Goal: Task Accomplishment & Management: Manage account settings

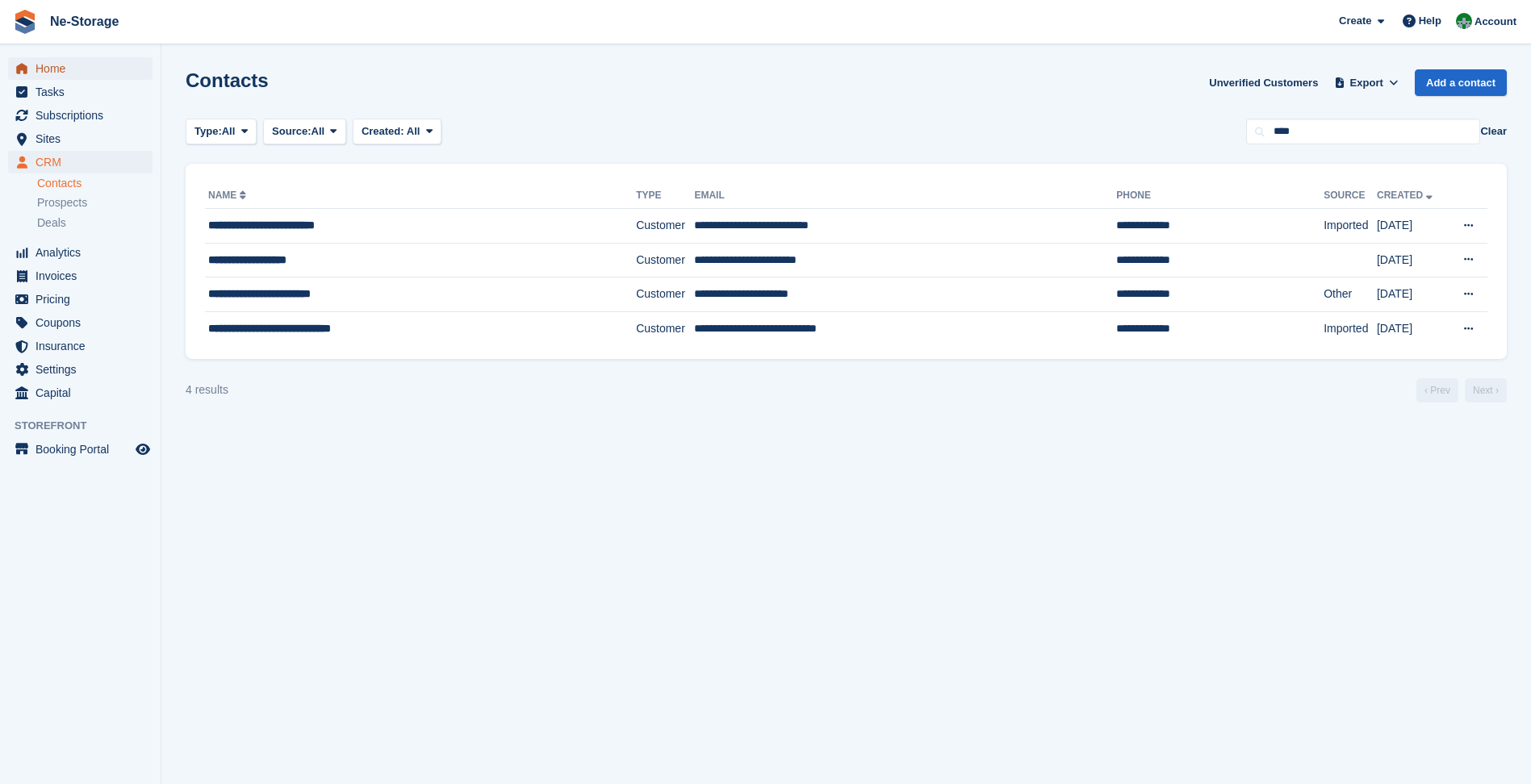
drag, startPoint x: 0, startPoint y: 0, endPoint x: 34, endPoint y: 70, distance: 77.8
click at [34, 70] on link "Home" at bounding box center [80, 68] width 144 height 22
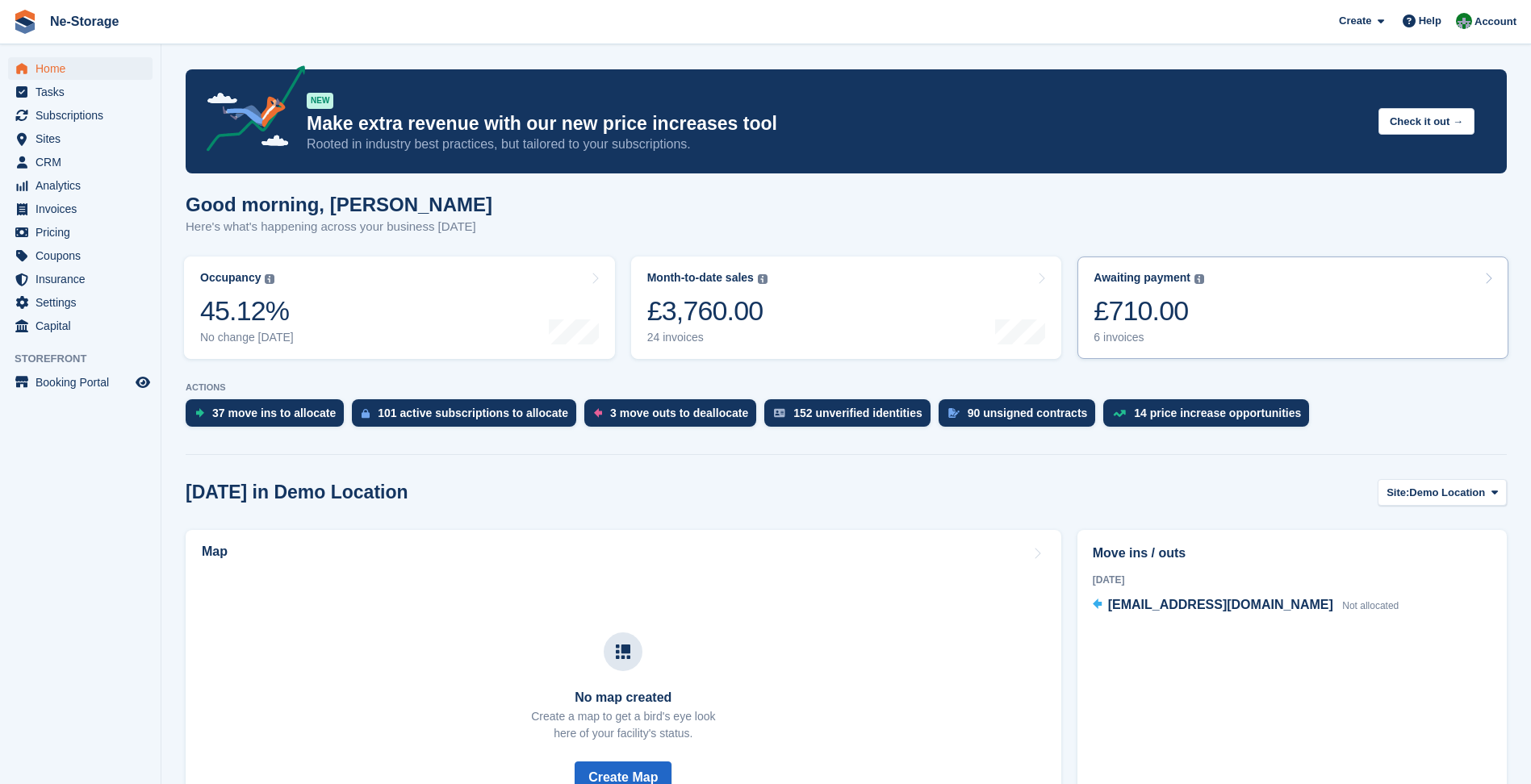
click at [1228, 318] on link "Awaiting payment The total outstanding balance on all open invoices. £710.00 6 …" at bounding box center [1293, 307] width 431 height 102
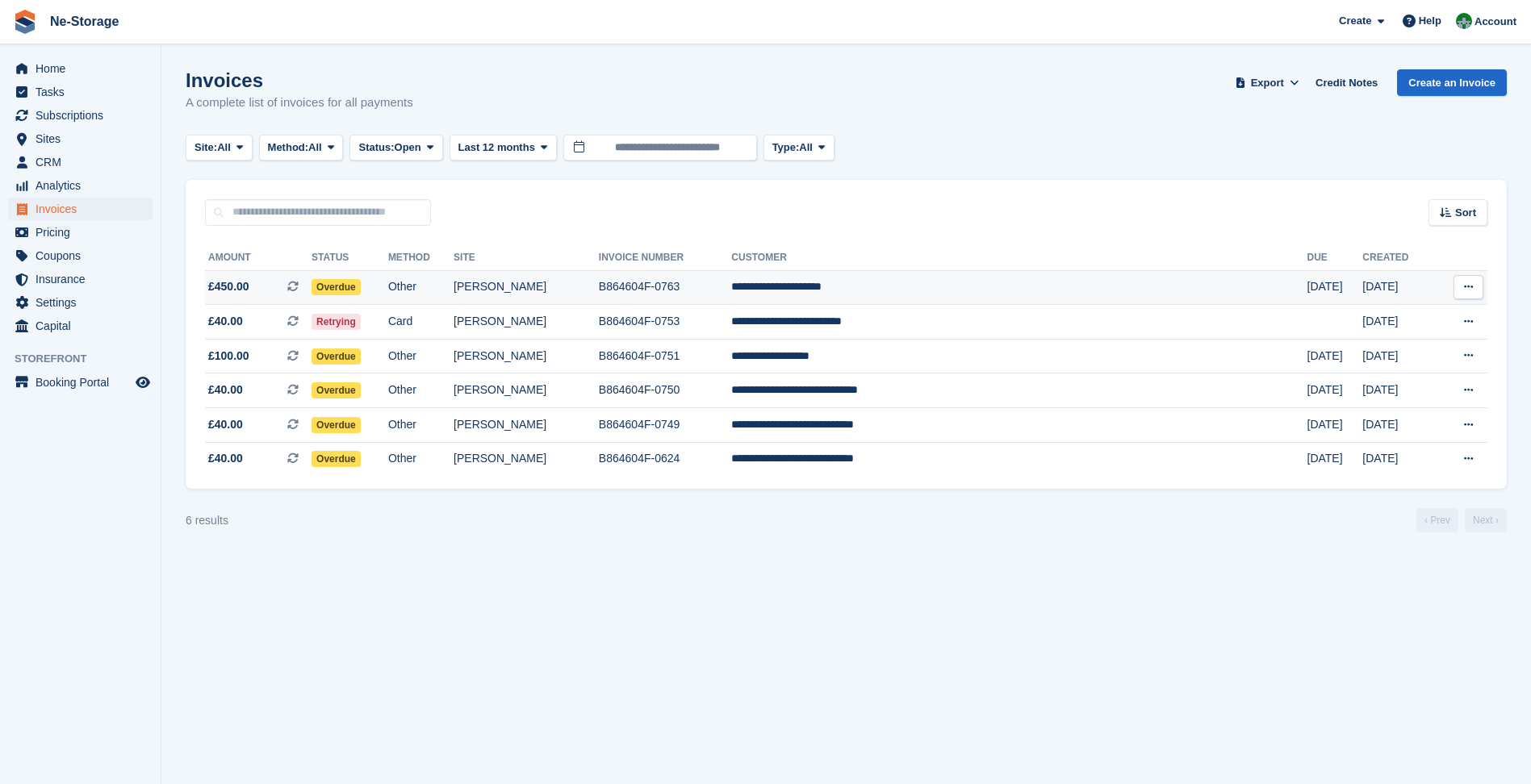
click at [1124, 291] on td "**********" at bounding box center [1018, 287] width 575 height 35
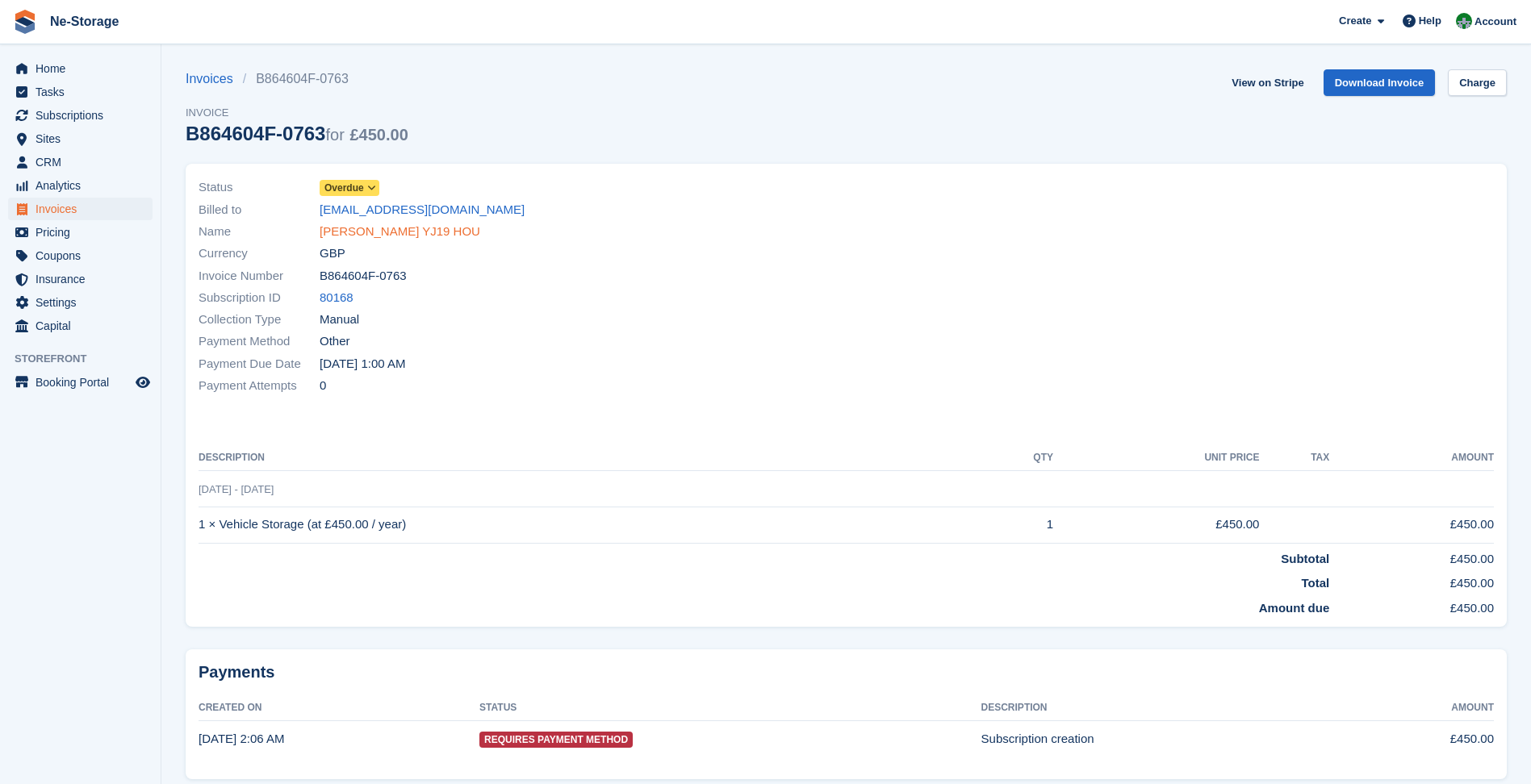
click at [420, 230] on link "Andrew Lamont YJ19 HOU" at bounding box center [399, 232] width 161 height 18
click at [346, 191] on span "Overdue" at bounding box center [343, 187] width 39 height 14
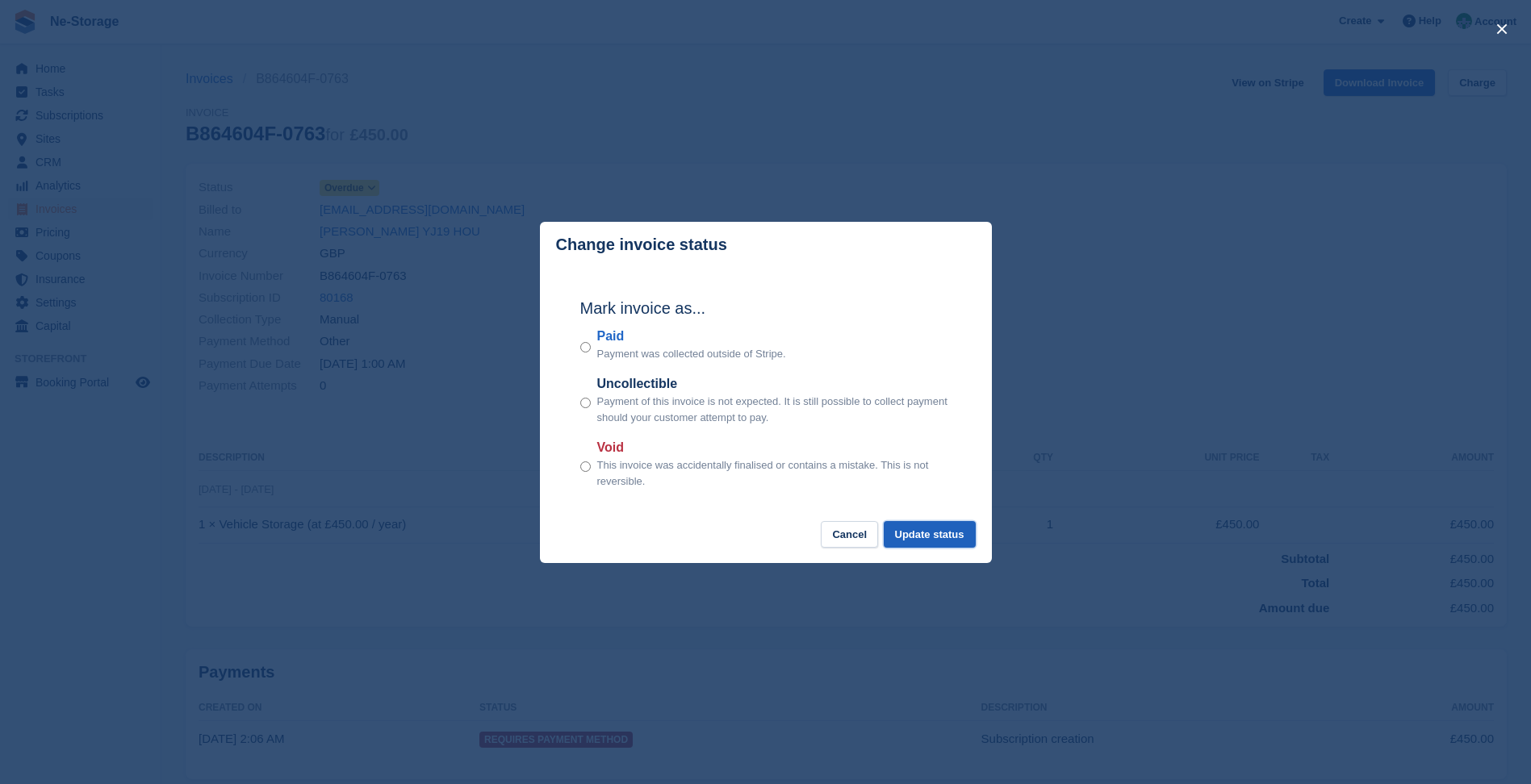
click at [950, 542] on button "Update status" at bounding box center [929, 534] width 92 height 27
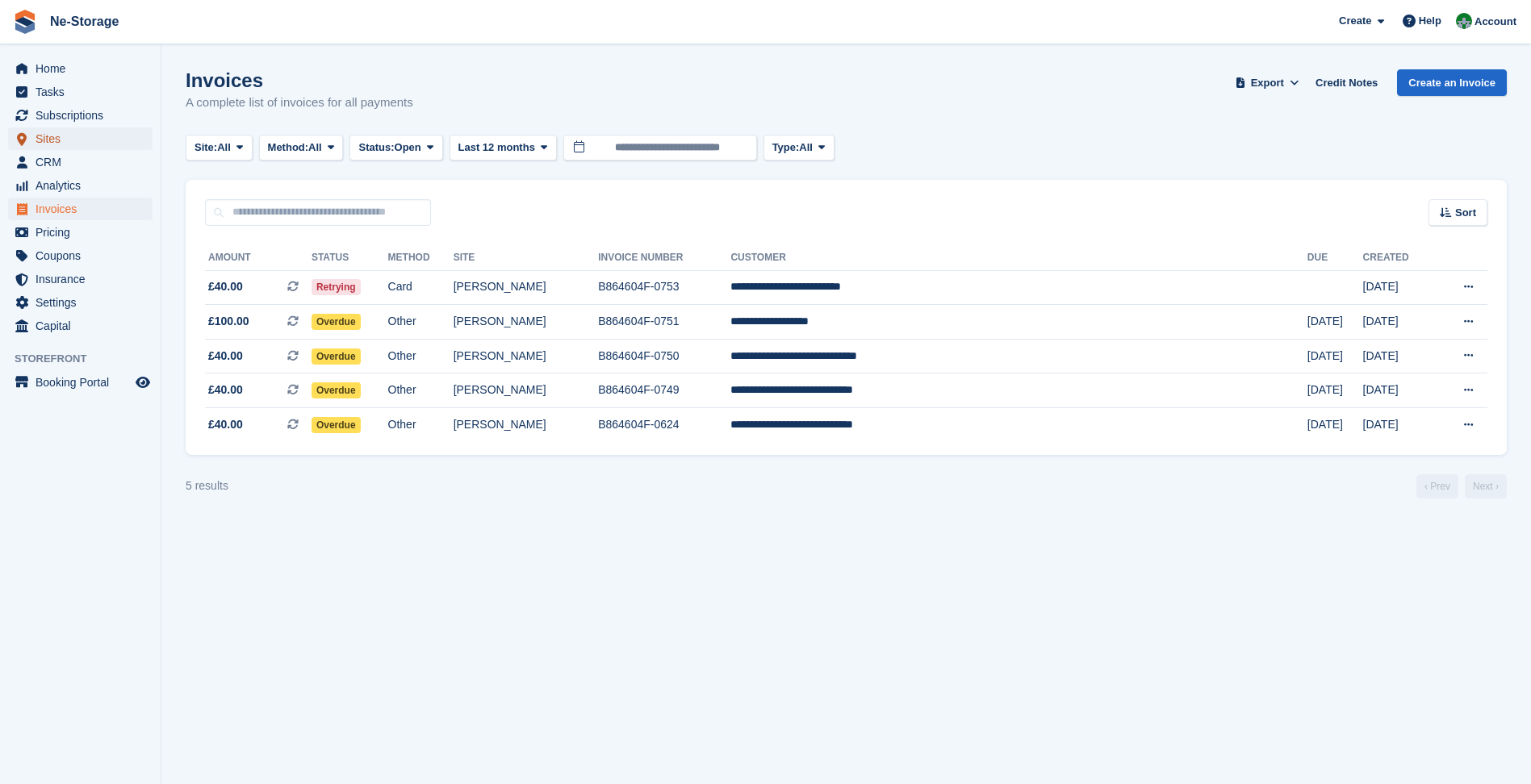
click at [90, 138] on span "Sites" at bounding box center [84, 138] width 97 height 22
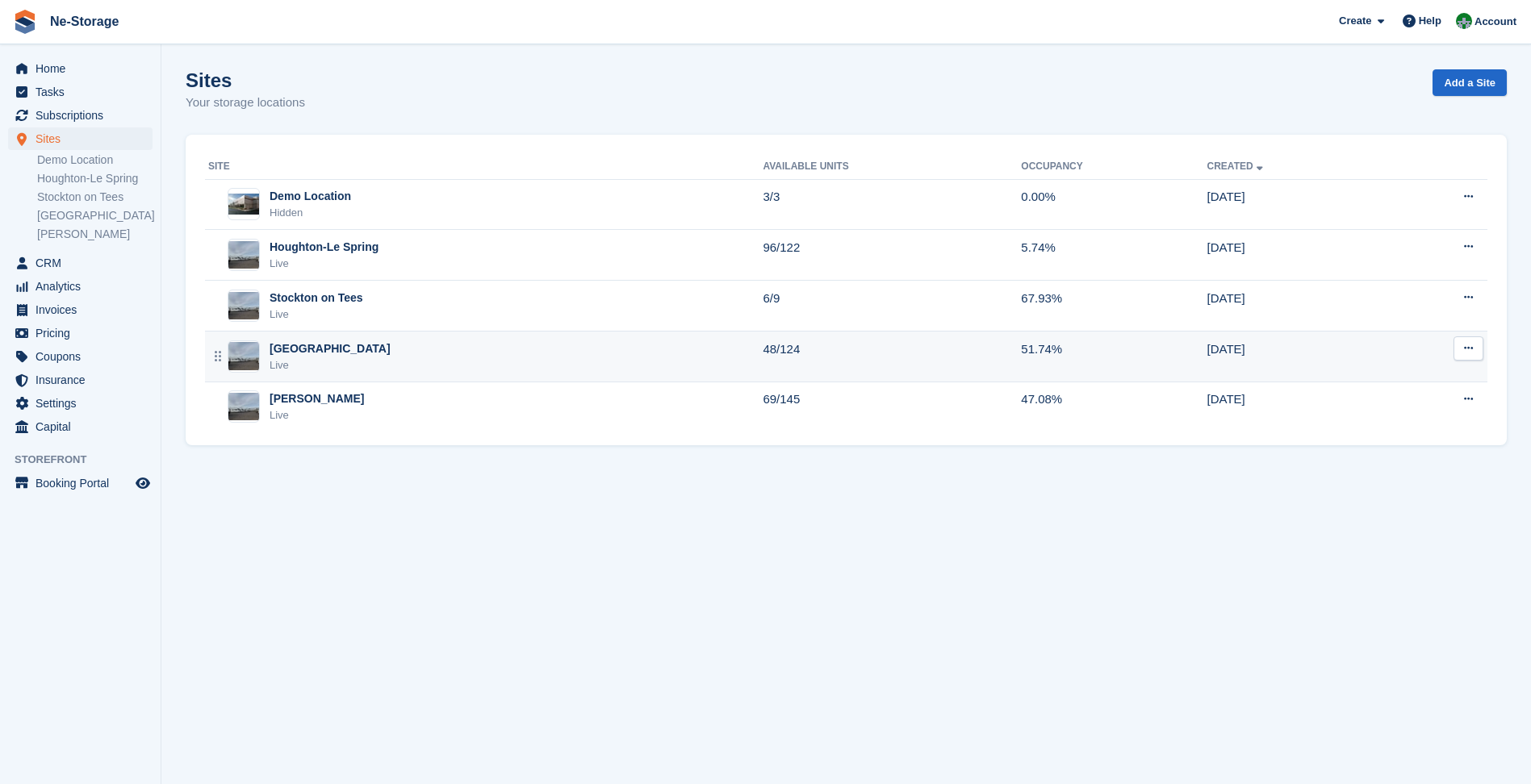
click at [443, 345] on div "Durham Live" at bounding box center [485, 357] width 554 height 33
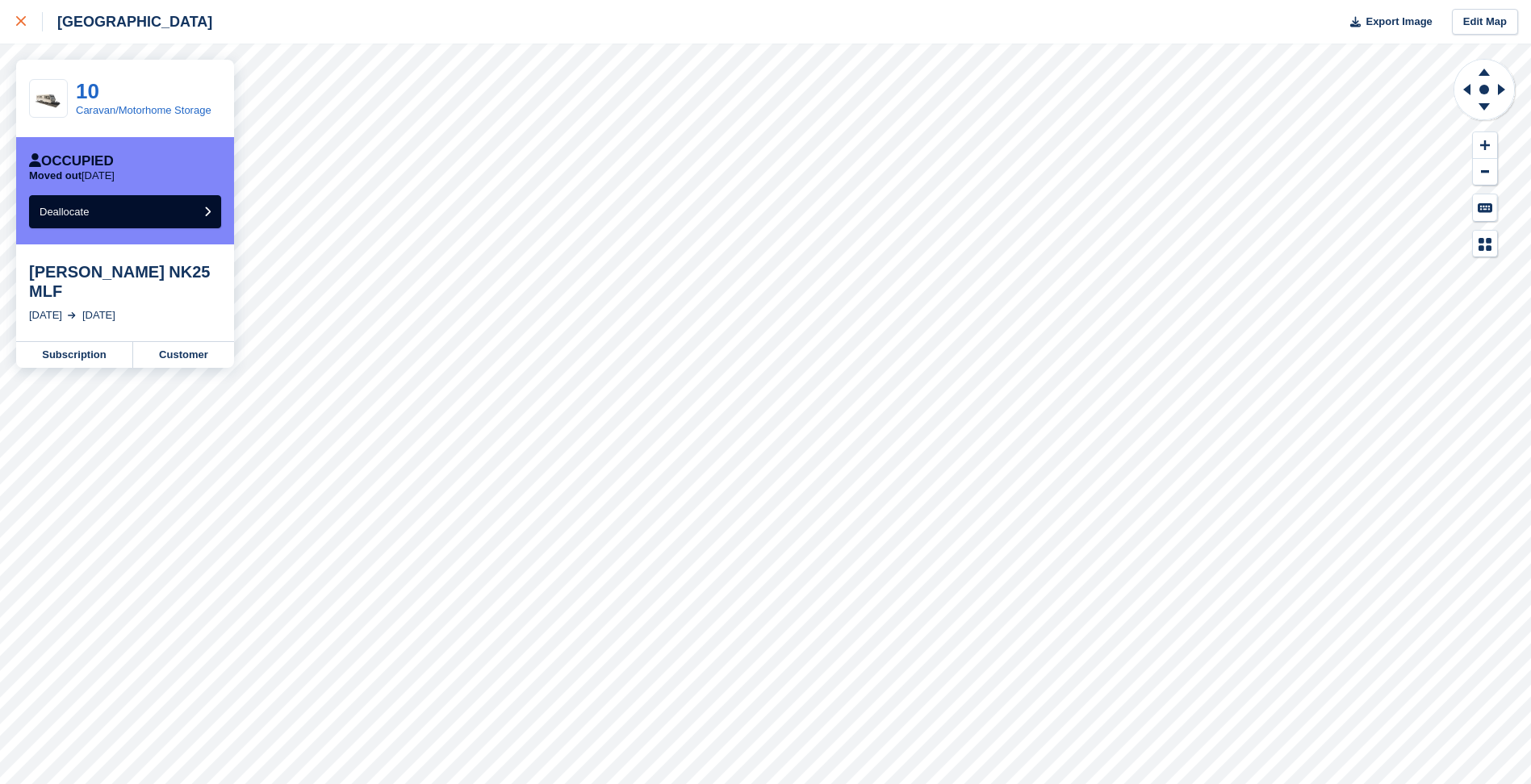
click at [27, 25] on div at bounding box center [29, 22] width 27 height 19
